Goal: Ask a question: Seek information or help from site administrators or community

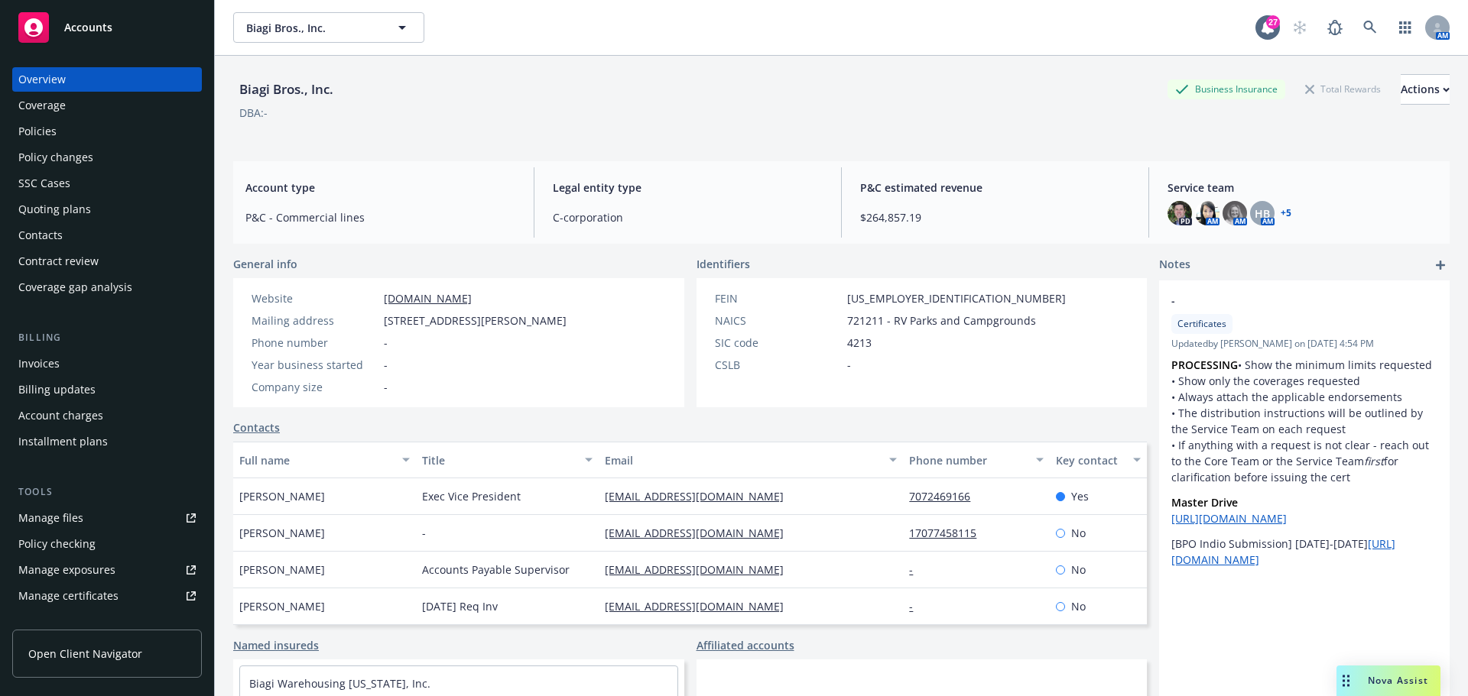
click at [1391, 680] on span "Nova Assist" at bounding box center [1398, 680] width 60 height 13
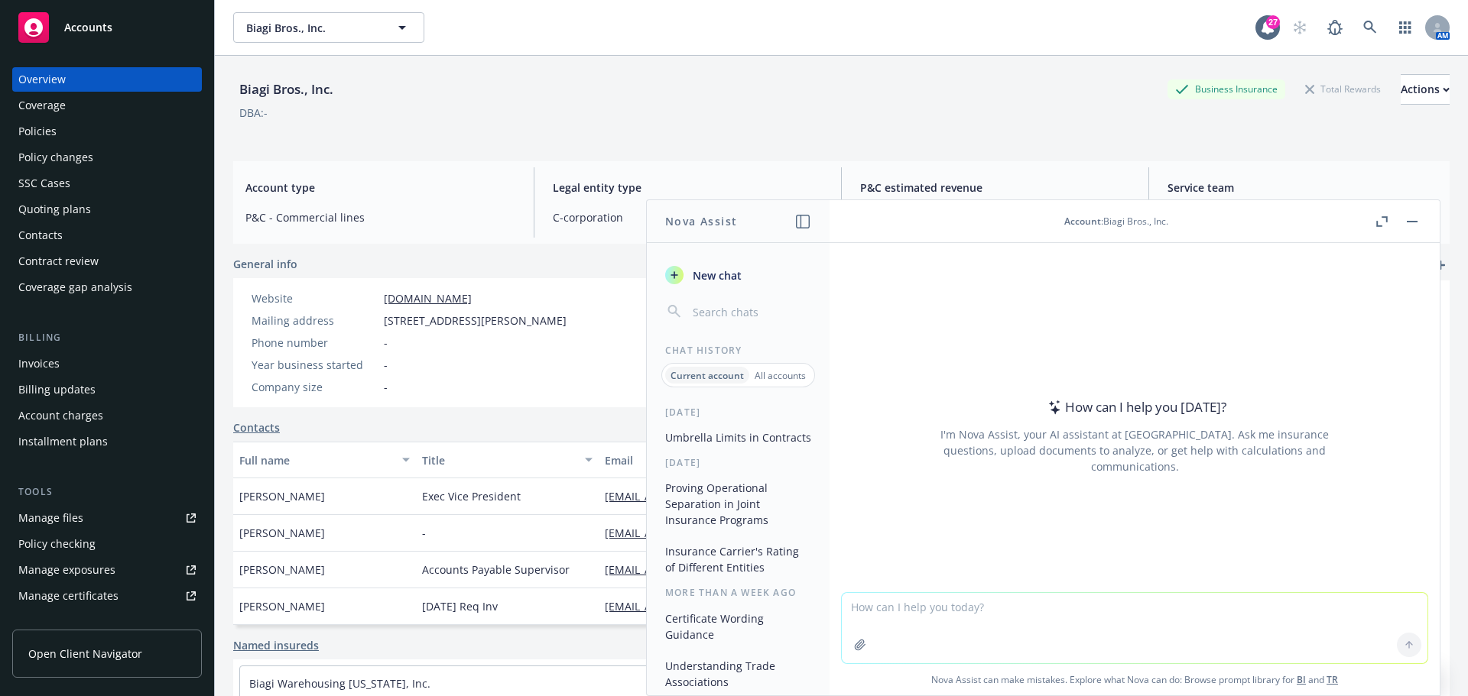
click at [722, 446] on button "Umbrella Limits in Contracts" at bounding box center [738, 437] width 158 height 25
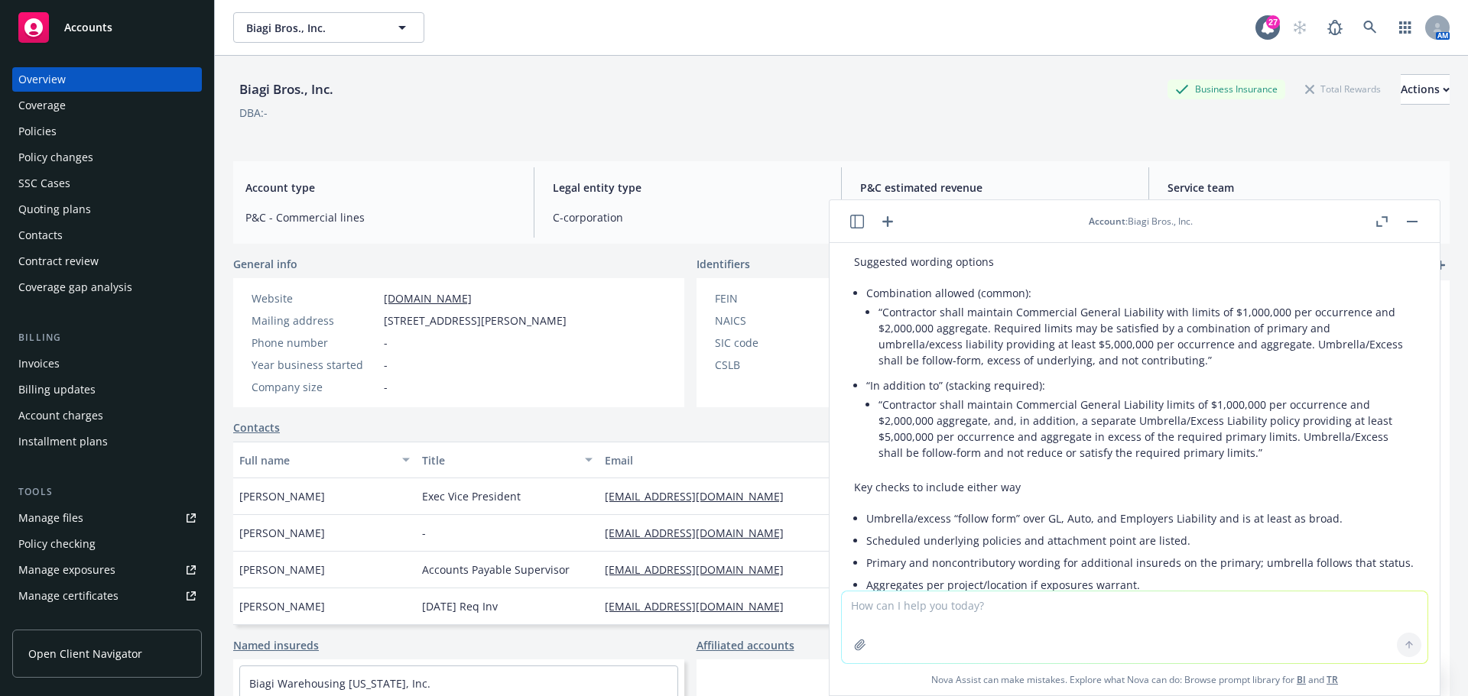
scroll to position [338, 0]
click at [923, 614] on textarea at bounding box center [1135, 628] width 586 height 72
paste textarea "The Commercial General Liability and Automobile Liability policies will be prim…"
type textarea "The Commercial General Liability and Automobile Liability policies will be prim…"
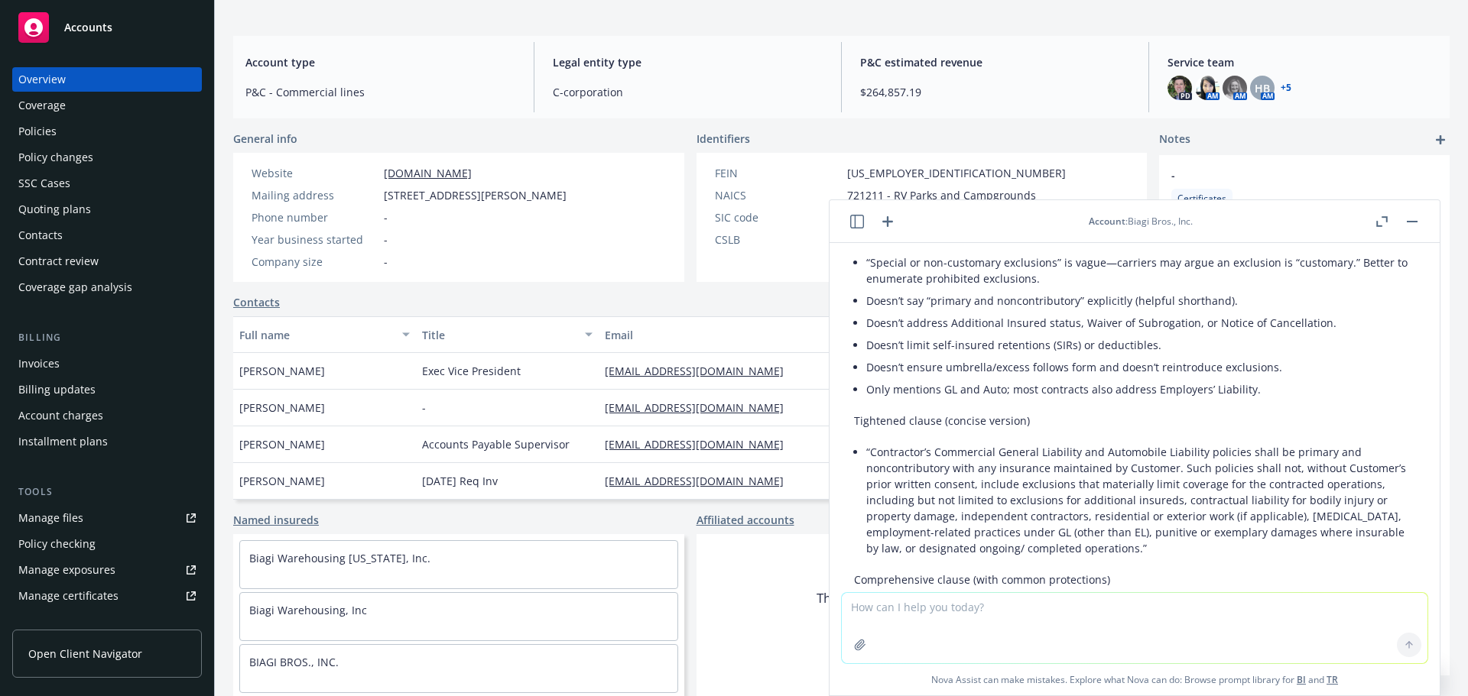
scroll to position [1126, 0]
